Goal: Task Accomplishment & Management: Use online tool/utility

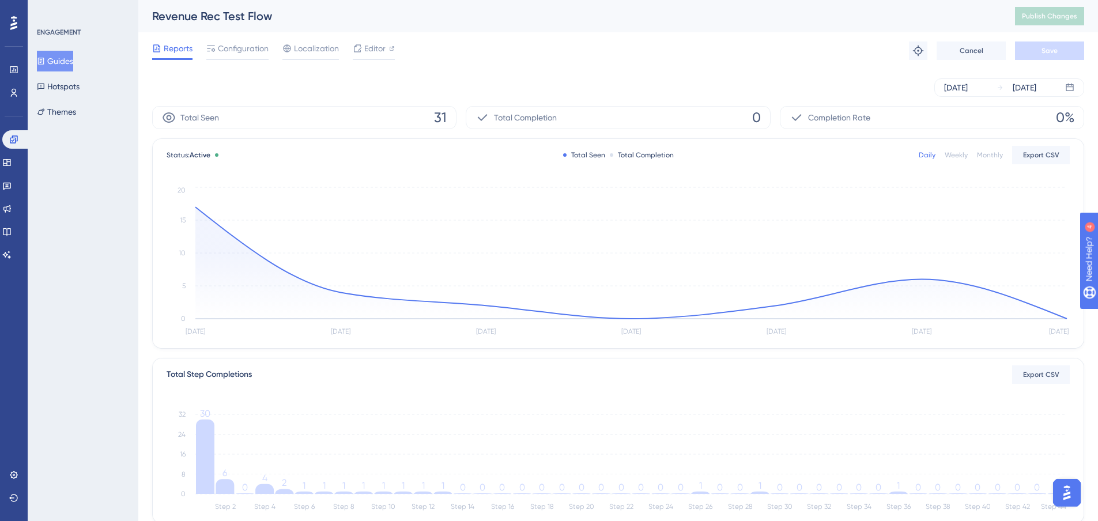
click at [71, 55] on button "Guides" at bounding box center [55, 61] width 36 height 21
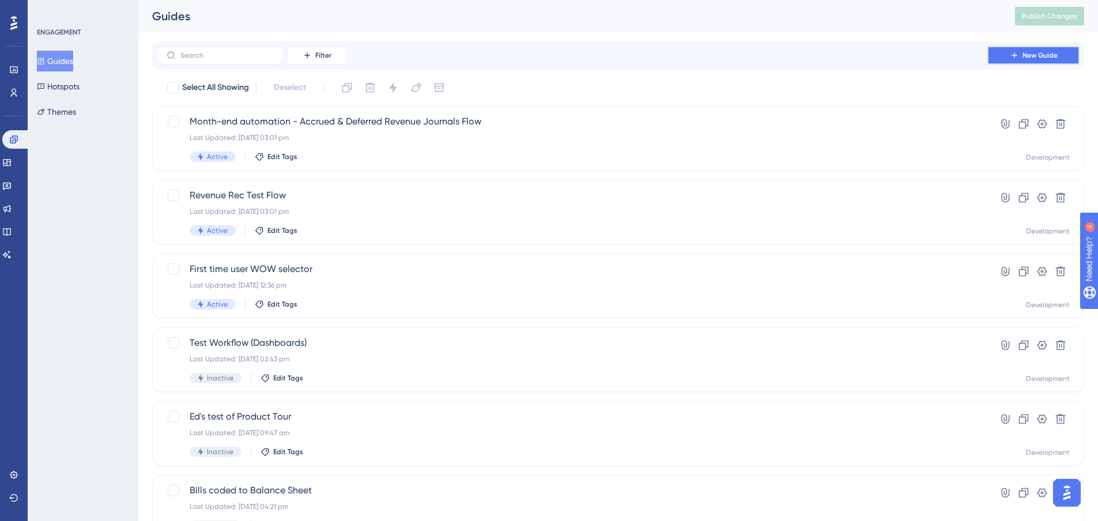
click at [1014, 57] on icon at bounding box center [1014, 54] width 5 height 5
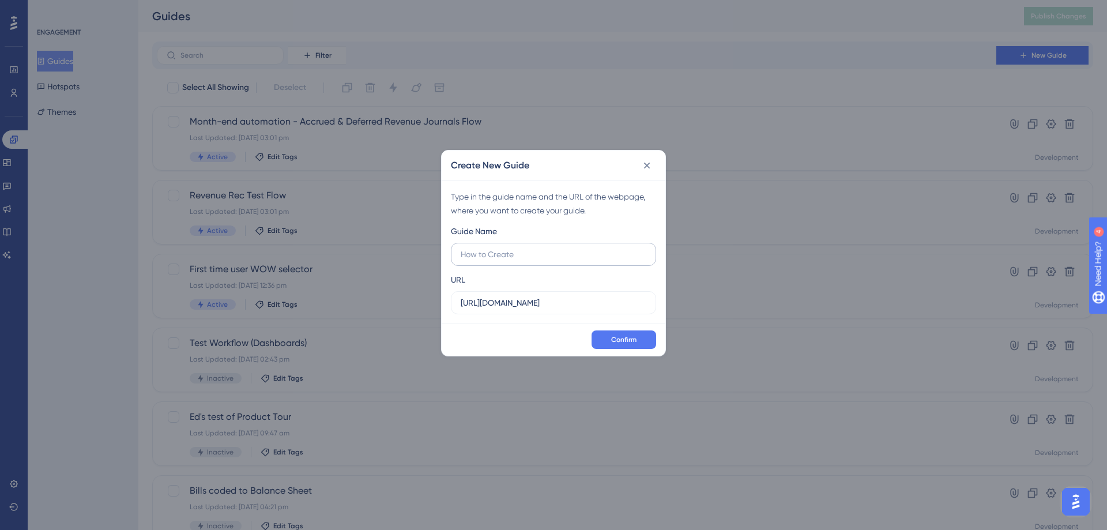
click at [493, 256] on input "text" at bounding box center [554, 254] width 186 height 13
type input "Dashboards Flow"
click at [618, 337] on span "Confirm" at bounding box center [623, 339] width 25 height 9
